Goal: Transaction & Acquisition: Purchase product/service

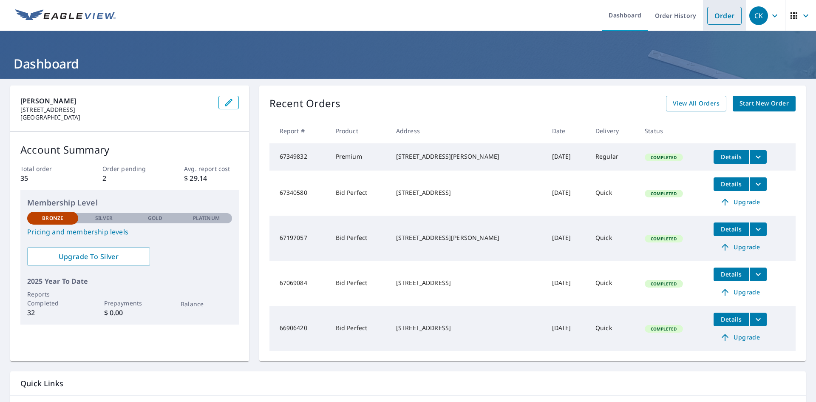
click at [712, 18] on link "Order" at bounding box center [725, 16] width 34 height 18
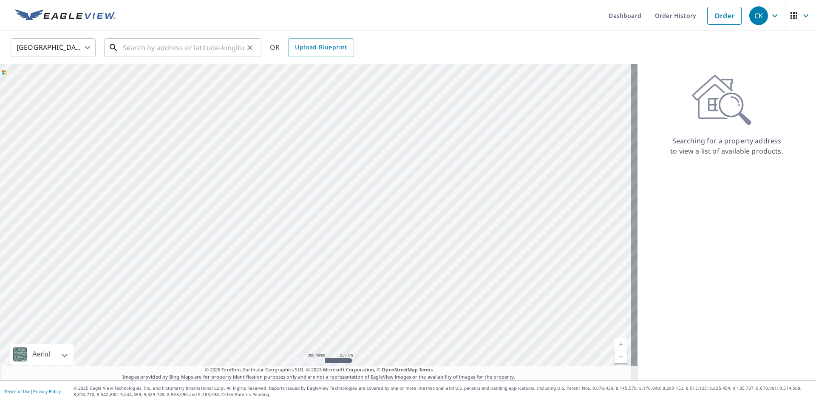
click at [202, 48] on input "text" at bounding box center [183, 48] width 121 height 24
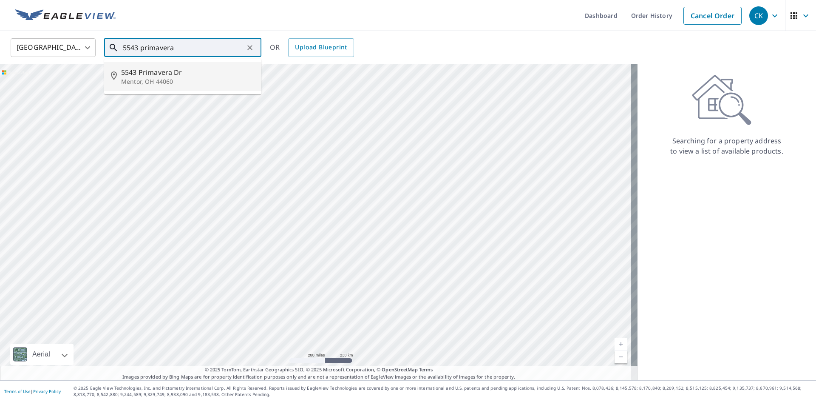
click at [178, 74] on span "5543 Primavera Dr" at bounding box center [188, 72] width 134 height 10
type input "[STREET_ADDRESS][PERSON_NAME]"
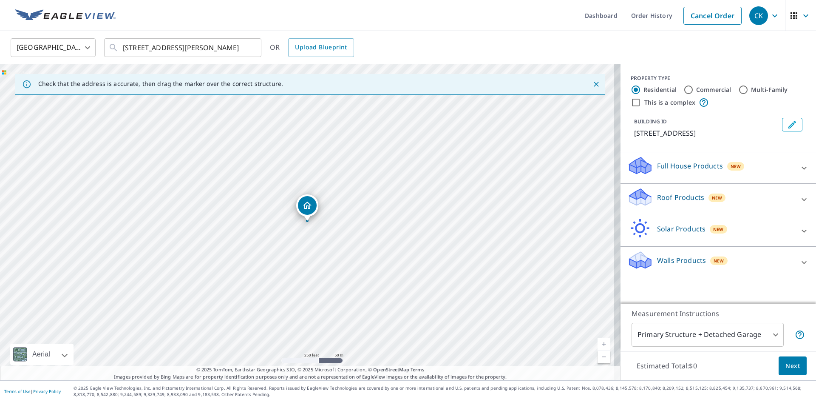
click at [787, 201] on div "Roof Products New" at bounding box center [711, 199] width 167 height 24
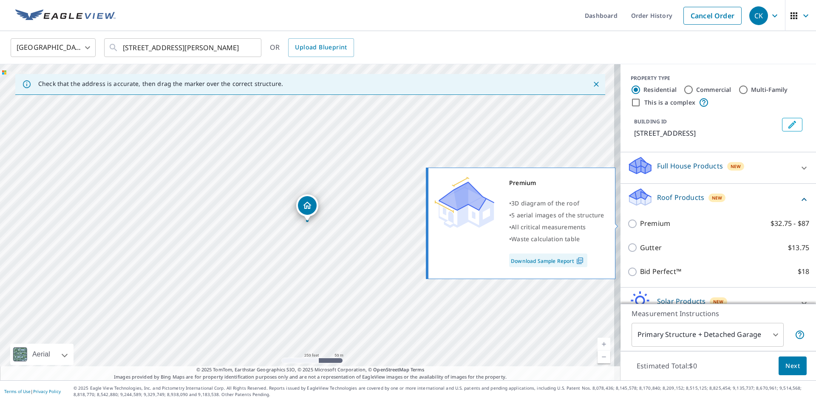
click at [629, 225] on input "Premium $32.75 - $87" at bounding box center [634, 224] width 13 height 10
checkbox input "true"
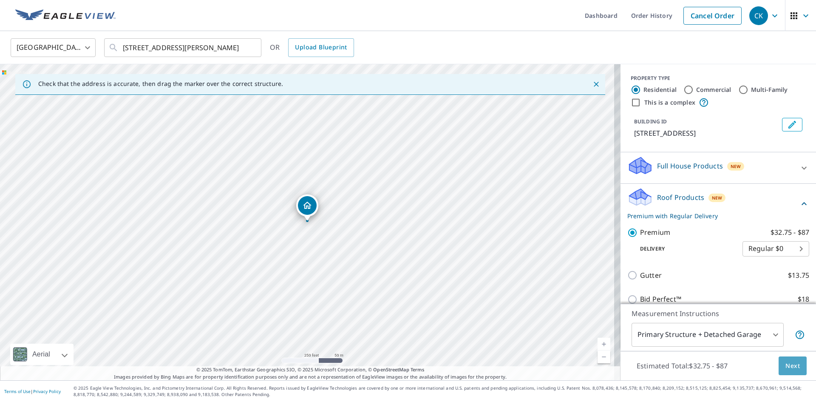
click at [779, 365] on button "Next" at bounding box center [793, 365] width 28 height 19
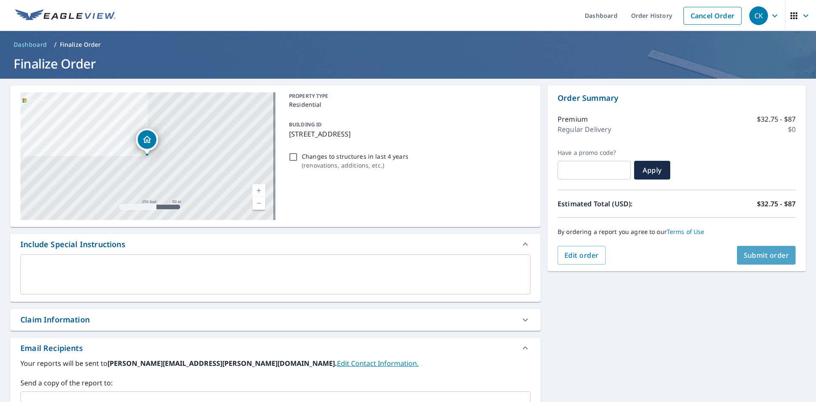
click at [737, 255] on button "Submit order" at bounding box center [766, 255] width 59 height 19
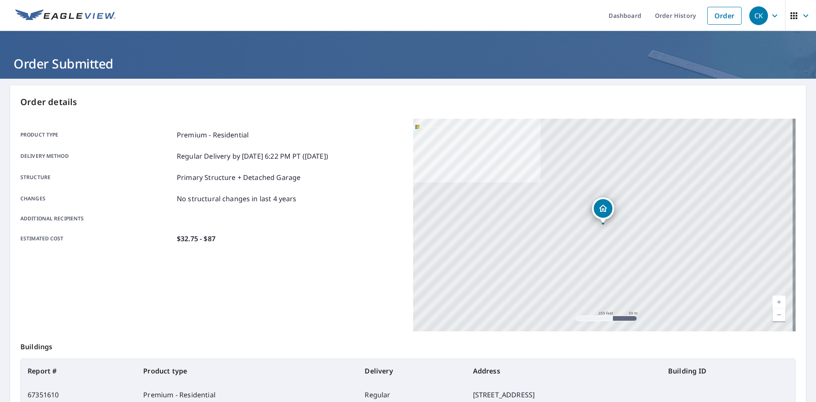
click at [770, 18] on icon "button" at bounding box center [775, 16] width 10 height 10
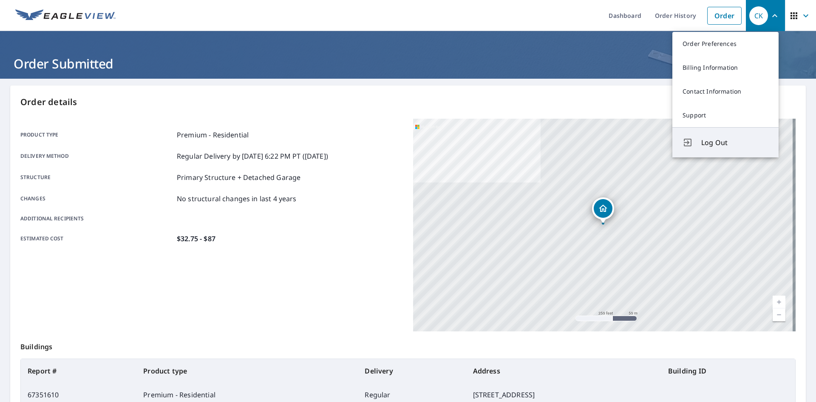
click at [714, 140] on span "Log Out" at bounding box center [735, 142] width 67 height 10
